Goal: Navigation & Orientation: Find specific page/section

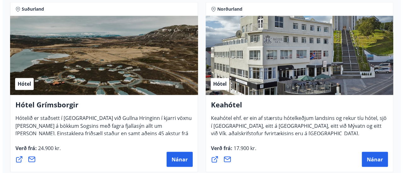
scroll to position [503, 0]
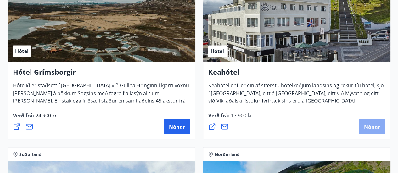
click at [367, 124] on span "Nánar" at bounding box center [372, 126] width 16 height 7
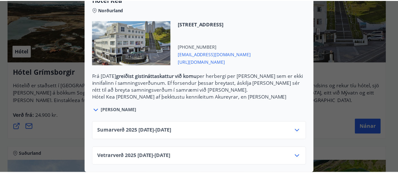
scroll to position [28, 0]
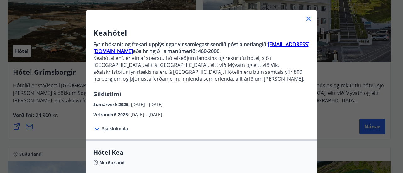
click at [305, 18] on icon at bounding box center [309, 19] width 8 height 8
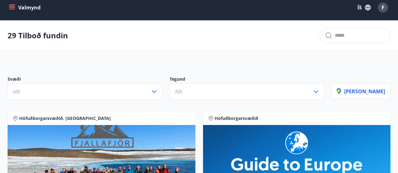
scroll to position [0, 0]
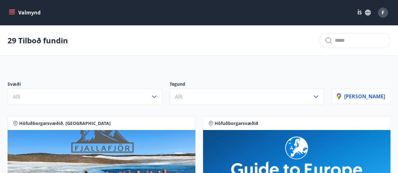
click at [15, 10] on button "Valmynd" at bounding box center [26, 12] width 36 height 11
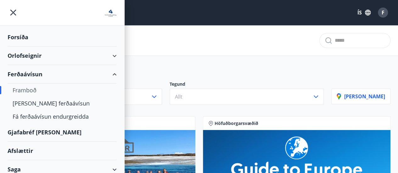
click at [10, 35] on div "Forsíða" at bounding box center [62, 37] width 109 height 19
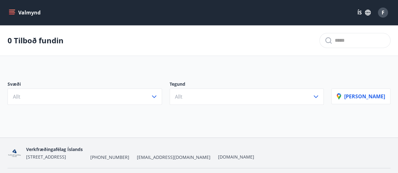
click at [17, 11] on button "Valmynd" at bounding box center [26, 12] width 36 height 11
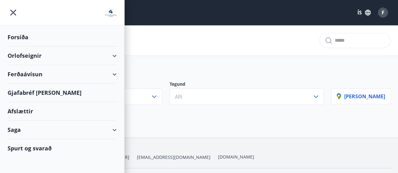
click at [51, 56] on div "Orlofseignir" at bounding box center [62, 56] width 109 height 19
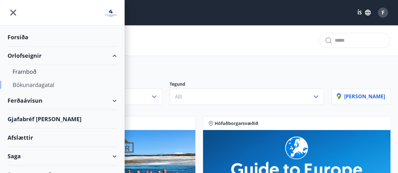
click at [32, 85] on div "Bókunardagatal" at bounding box center [62, 84] width 99 height 13
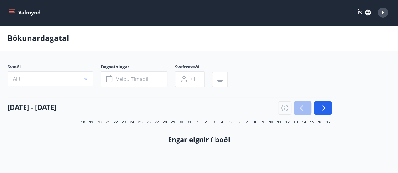
click at [29, 9] on button "Valmynd" at bounding box center [26, 12] width 36 height 11
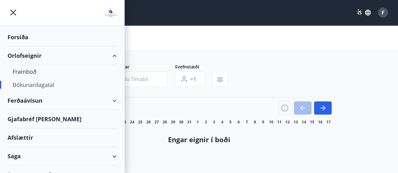
click at [22, 35] on div "Forsíða" at bounding box center [62, 37] width 109 height 19
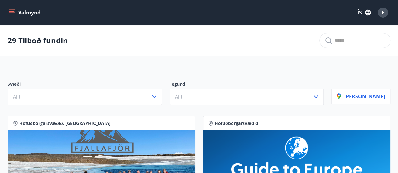
click at [37, 156] on div "Afþreying" at bounding box center [102, 169] width 188 height 79
